Goal: Task Accomplishment & Management: Complete application form

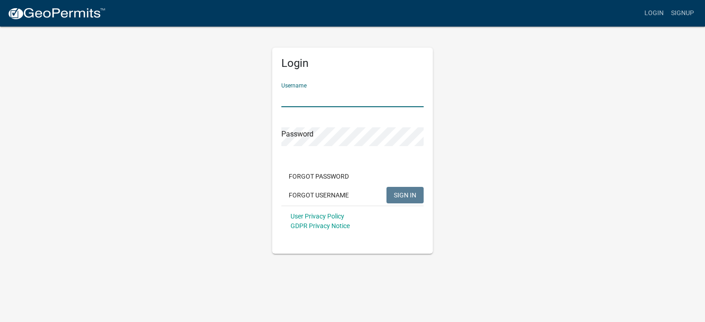
click at [293, 95] on input "Username" at bounding box center [352, 98] width 142 height 19
type input "[EMAIL_ADDRESS][DOMAIN_NAME]"
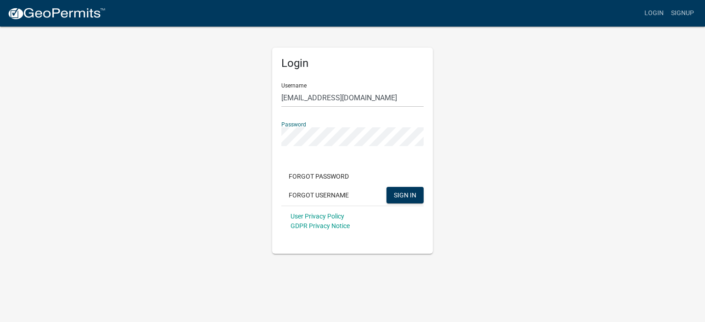
click at [386, 187] on button "SIGN IN" at bounding box center [404, 195] width 37 height 17
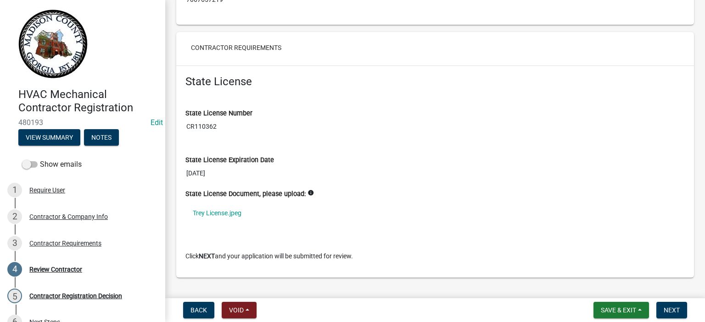
scroll to position [656, 0]
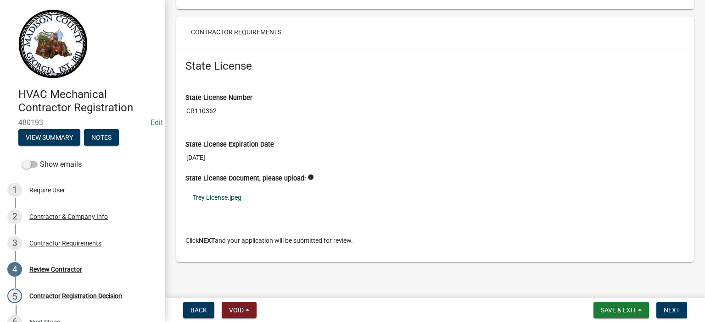
click at [222, 193] on link "Trey License.jpeg" at bounding box center [434, 197] width 499 height 21
click at [669, 308] on span "Next" at bounding box center [671, 310] width 16 height 7
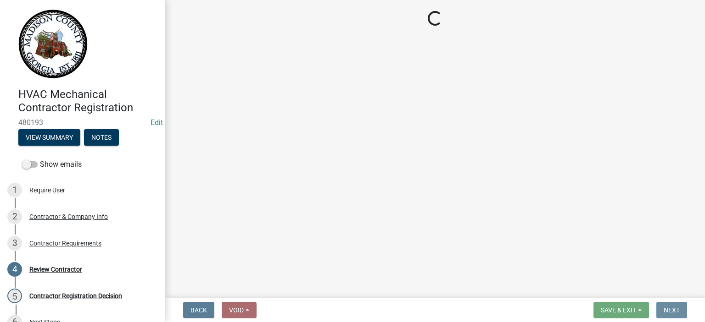
scroll to position [0, 0]
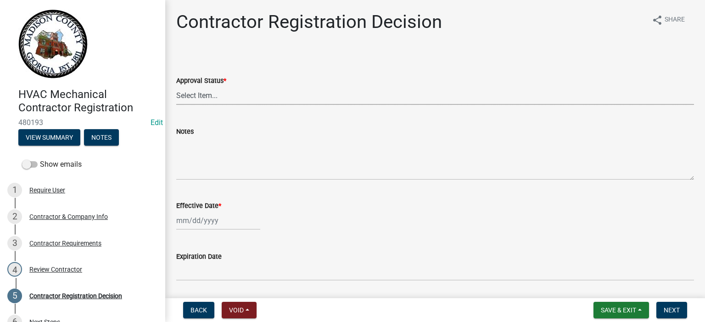
click at [197, 94] on select "Select Item... Approved Denied" at bounding box center [434, 95] width 517 height 19
click at [176, 86] on select "Select Item... Approved Denied" at bounding box center [434, 95] width 517 height 19
select select "4b86b809-39dd-4c68-9f3d-fdb3e7050482"
click at [194, 220] on div at bounding box center [218, 220] width 84 height 19
select select "9"
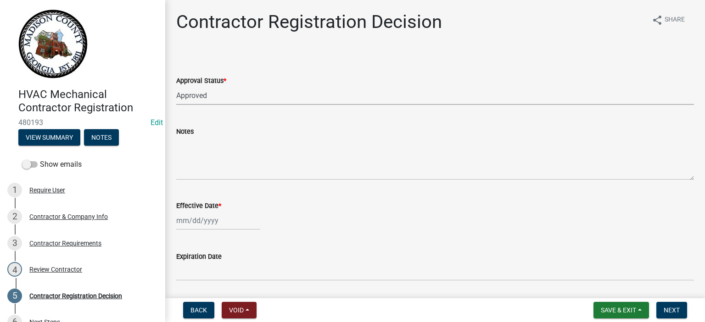
select select "2025"
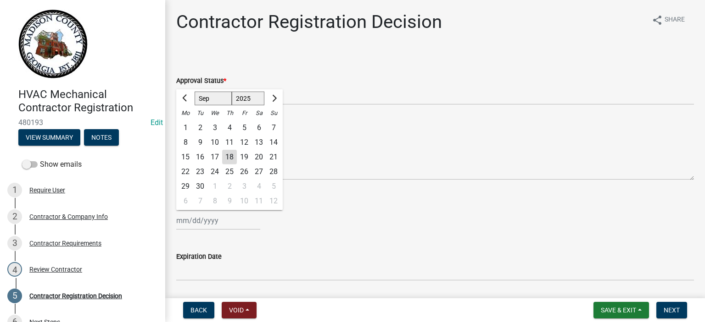
click at [228, 156] on div "18" at bounding box center [229, 157] width 15 height 15
type input "[DATE]"
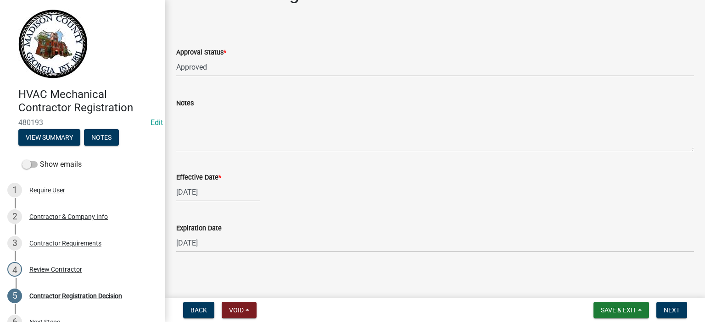
scroll to position [30, 0]
click at [680, 309] on button "Next" at bounding box center [671, 310] width 31 height 17
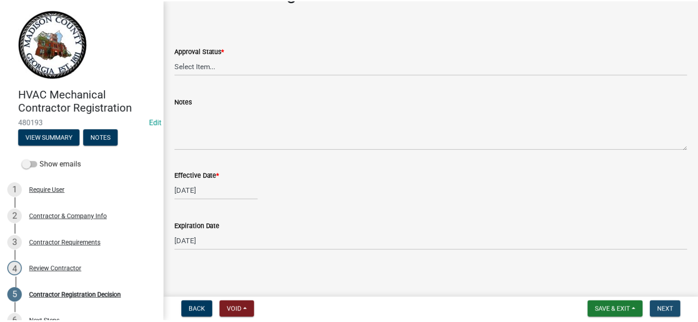
scroll to position [0, 0]
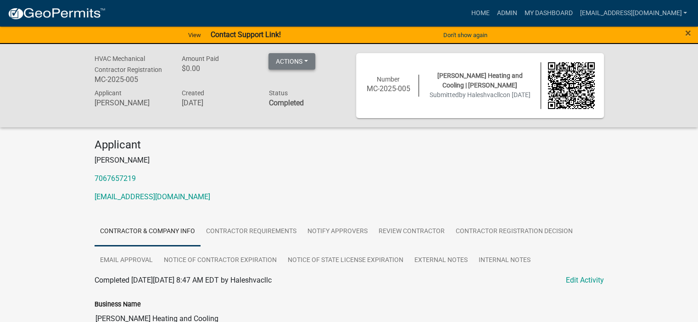
click at [299, 57] on button "Actions" at bounding box center [291, 61] width 47 height 17
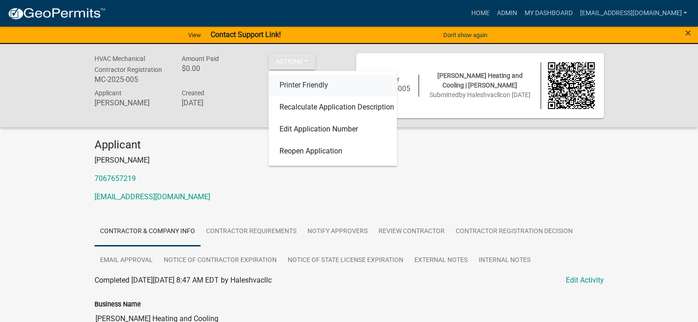
click at [300, 86] on link "Printer Friendly" at bounding box center [332, 85] width 128 height 22
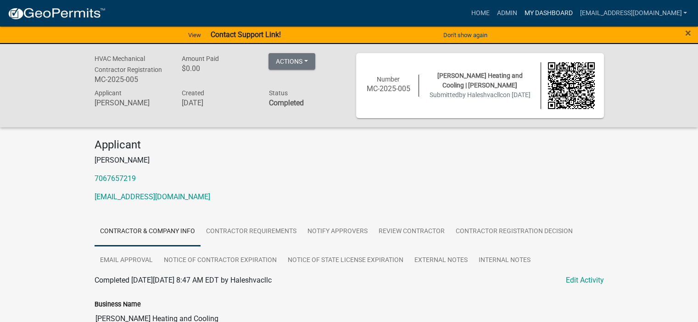
click at [555, 11] on link "My Dashboard" at bounding box center [548, 13] width 56 height 17
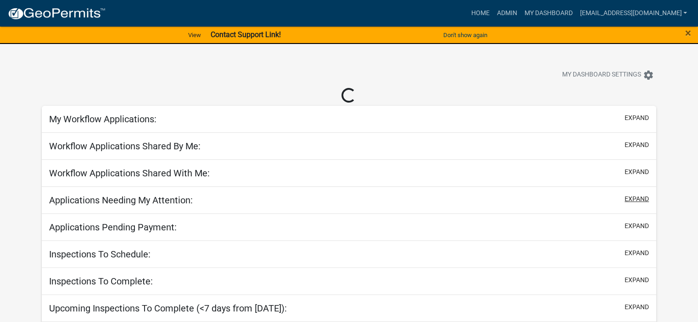
click at [641, 197] on button "expand" at bounding box center [636, 199] width 24 height 10
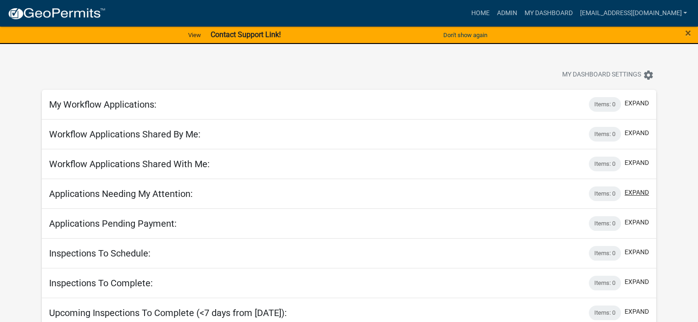
click at [639, 190] on button "expand" at bounding box center [636, 193] width 24 height 10
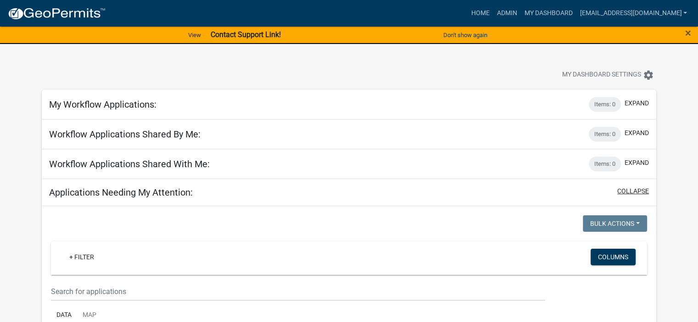
click at [639, 190] on button "collapse" at bounding box center [633, 192] width 32 height 10
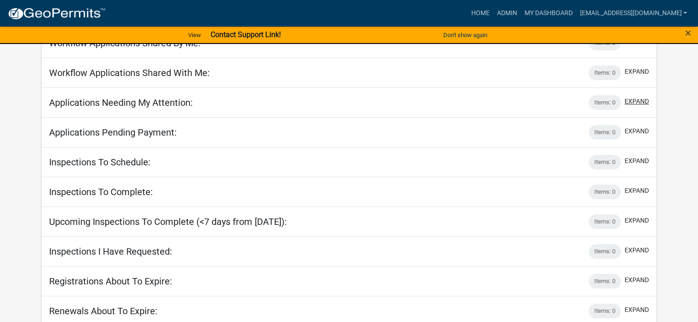
scroll to position [94, 0]
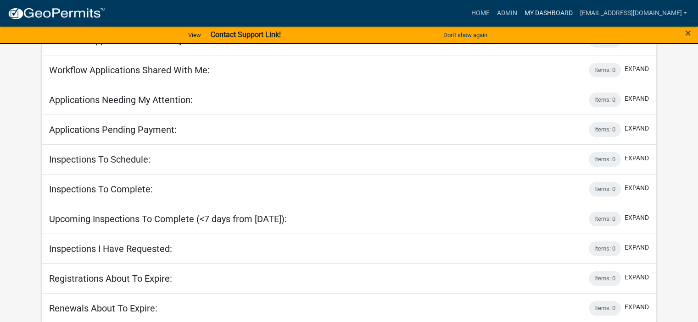
click at [556, 13] on link "My Dashboard" at bounding box center [548, 13] width 56 height 17
click at [520, 11] on link "Admin" at bounding box center [507, 13] width 28 height 17
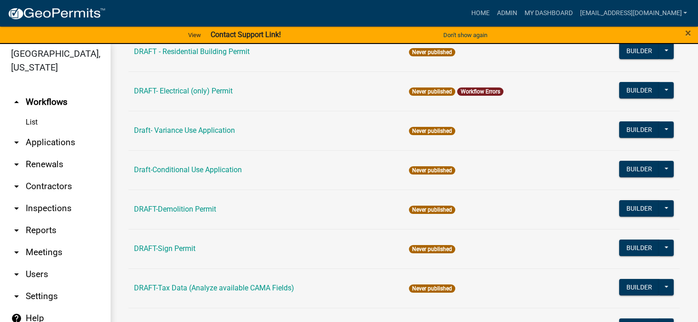
scroll to position [11, 0]
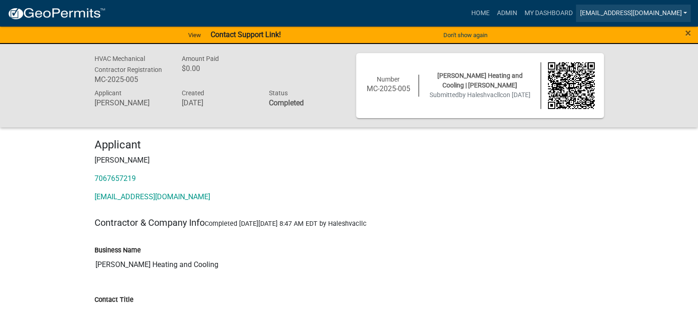
click at [684, 11] on link "[EMAIL_ADDRESS][DOMAIN_NAME]" at bounding box center [633, 13] width 115 height 17
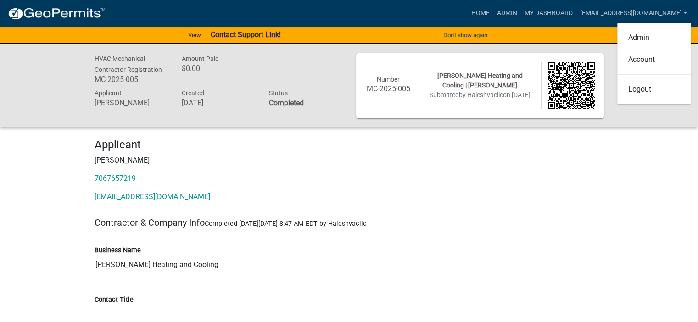
drag, startPoint x: 662, startPoint y: 214, endPoint x: 667, endPoint y: 172, distance: 42.6
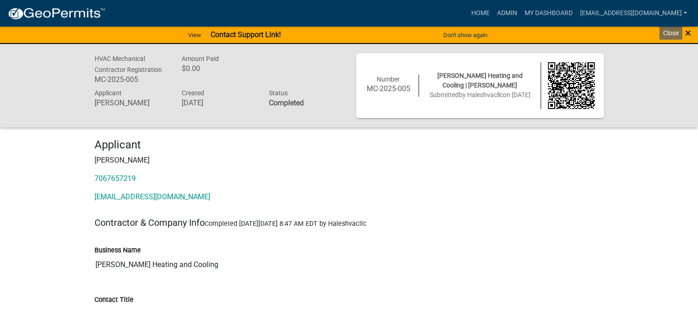
click at [688, 32] on span "×" at bounding box center [688, 33] width 6 height 13
